Goal: Task Accomplishment & Management: Complete application form

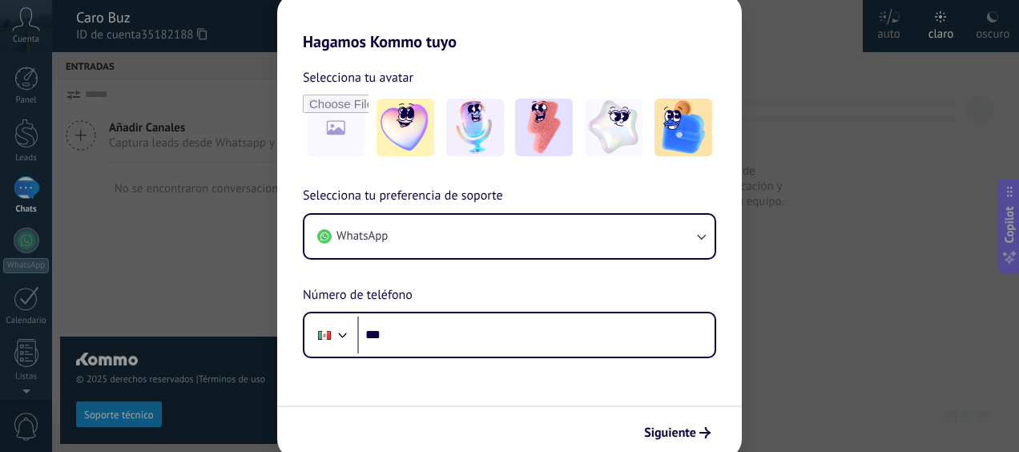
click at [248, 83] on div "Hagamos Kommo tuyo Selecciona tu avatar Selecciona tu preferencia de soporte Wh…" at bounding box center [509, 226] width 1019 height 452
click at [832, 299] on div "Hagamos Kommo tuyo Selecciona tu avatar Selecciona tu preferencia de soporte Wh…" at bounding box center [509, 226] width 1019 height 452
click at [157, 274] on div "Hagamos Kommo tuyo Selecciona tu avatar Selecciona tu preferencia de soporte Wh…" at bounding box center [509, 226] width 1019 height 452
click at [163, 213] on div "Hagamos Kommo tuyo Selecciona tu avatar Selecciona tu preferencia de soporte Wh…" at bounding box center [509, 226] width 1019 height 452
